Goal: Find specific page/section: Find specific page/section

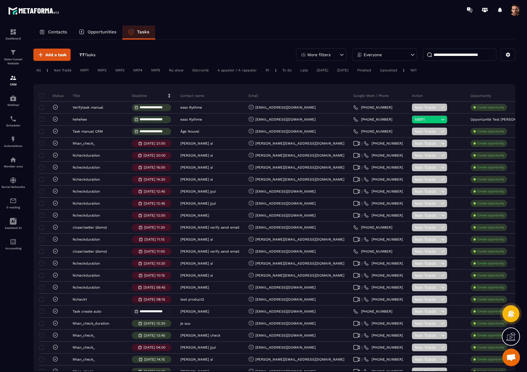
drag, startPoint x: 60, startPoint y: 33, endPoint x: 522, endPoint y: 14, distance: 462.3
click at [60, 33] on p "Contacts" at bounding box center [57, 31] width 19 height 5
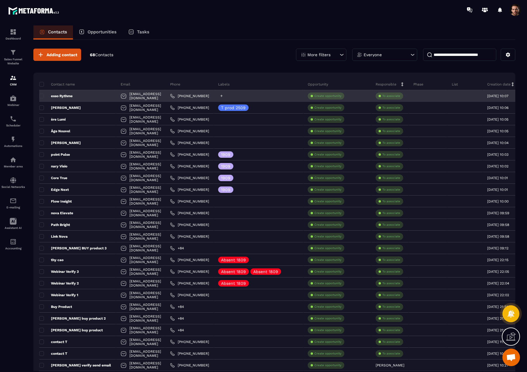
click at [223, 95] on icon at bounding box center [221, 96] width 4 height 4
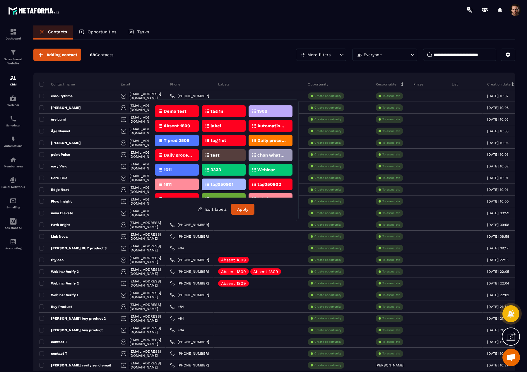
click at [177, 114] on div "Demo test" at bounding box center [177, 111] width 44 height 12
click at [244, 211] on button "Apply" at bounding box center [242, 209] width 23 height 11
